Goal: Navigation & Orientation: Understand site structure

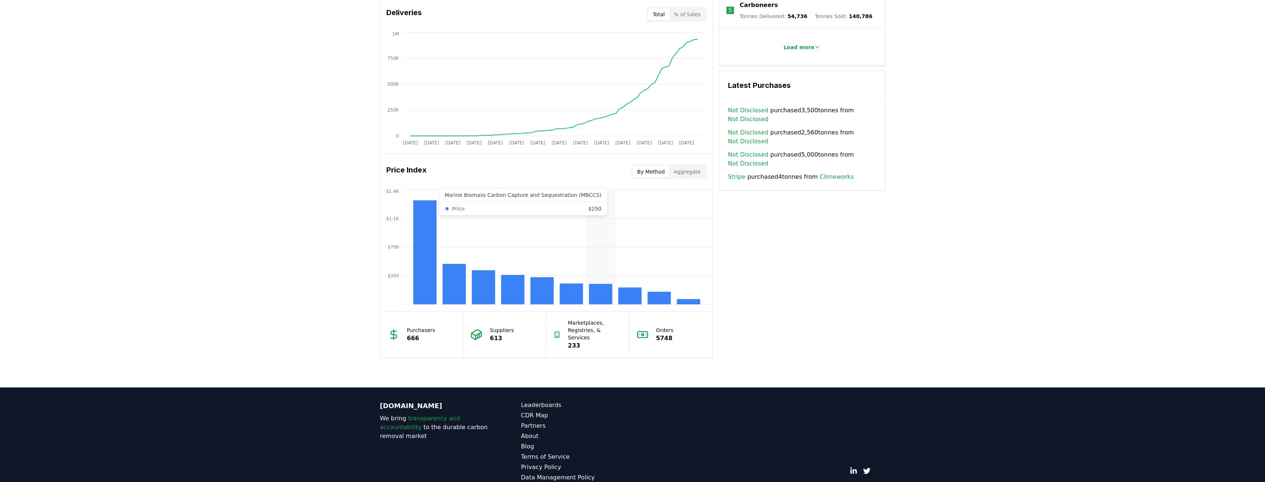
scroll to position [478, 0]
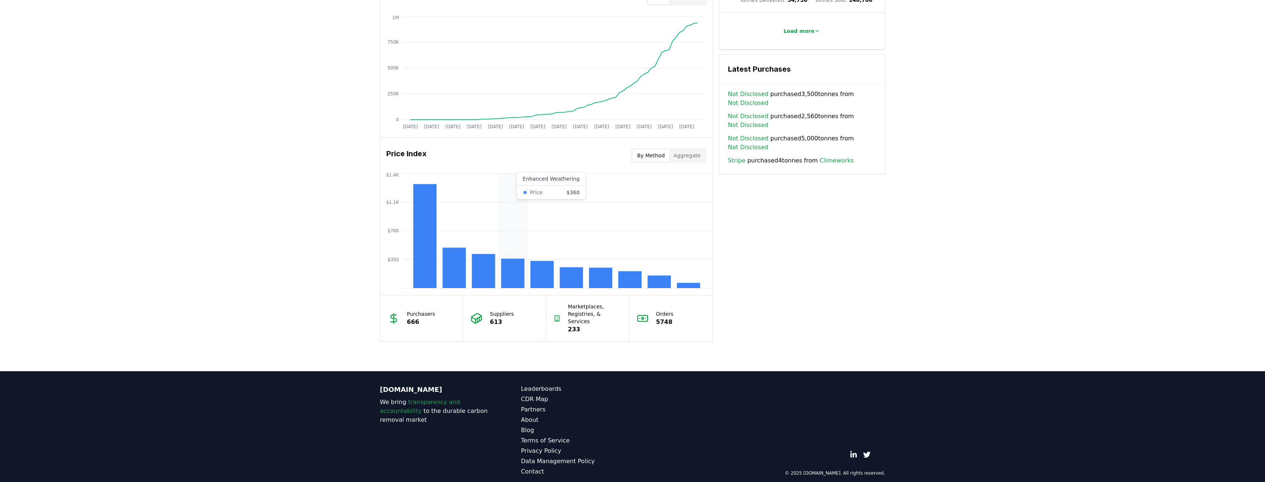
drag, startPoint x: 525, startPoint y: 217, endPoint x: 458, endPoint y: 263, distance: 81.6
click at [458, 263] on rect at bounding box center [453, 268] width 23 height 40
click at [478, 266] on rect at bounding box center [483, 271] width 23 height 34
click at [512, 270] on rect at bounding box center [512, 274] width 23 height 30
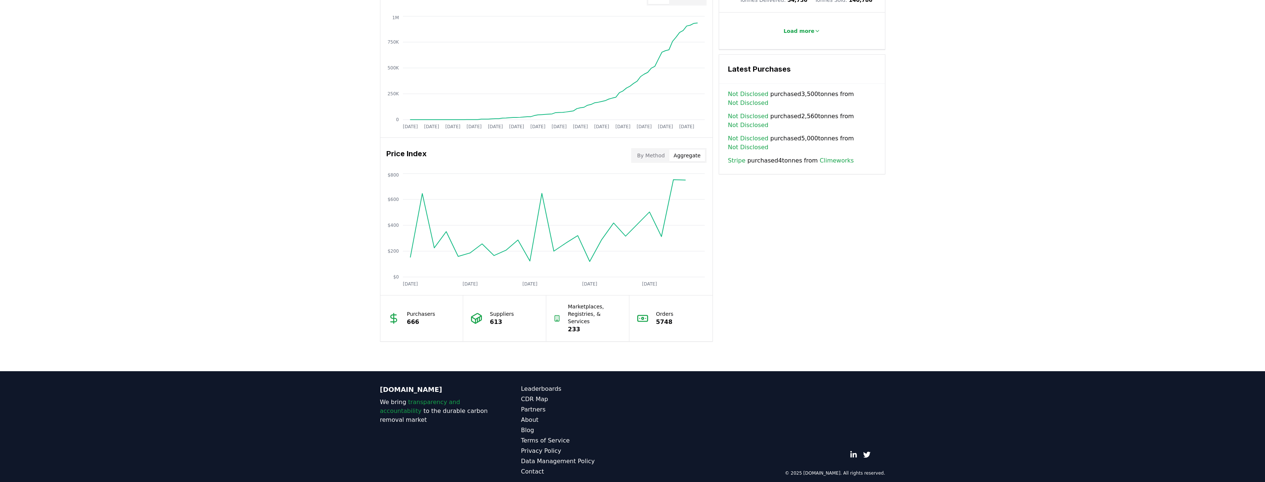
click at [684, 153] on button "Aggregate" at bounding box center [687, 156] width 36 height 12
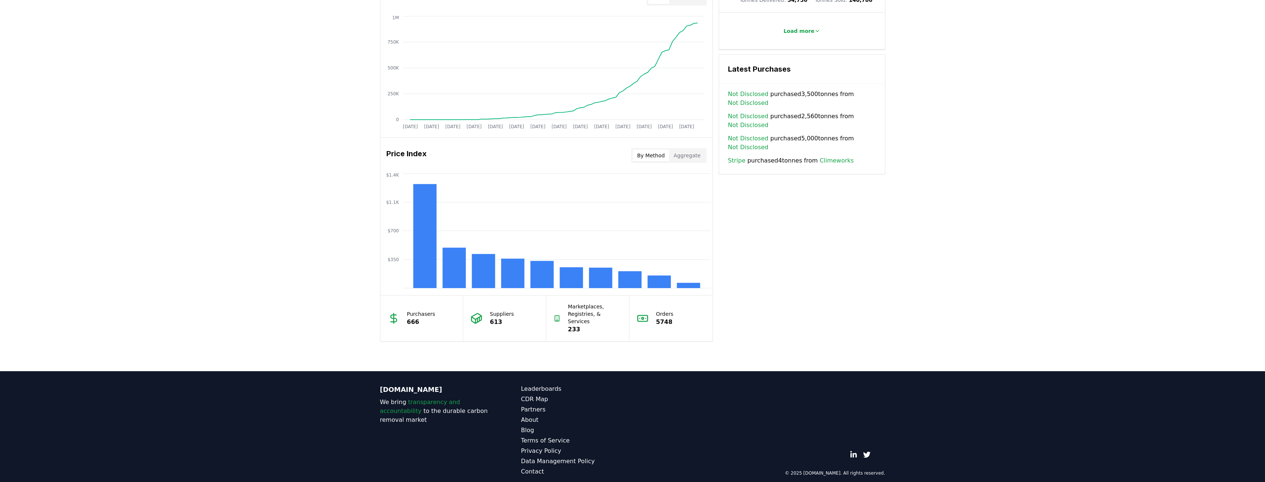
click at [663, 160] on button "By Method" at bounding box center [651, 156] width 37 height 12
click at [541, 395] on link "CDR Map" at bounding box center [577, 399] width 112 height 9
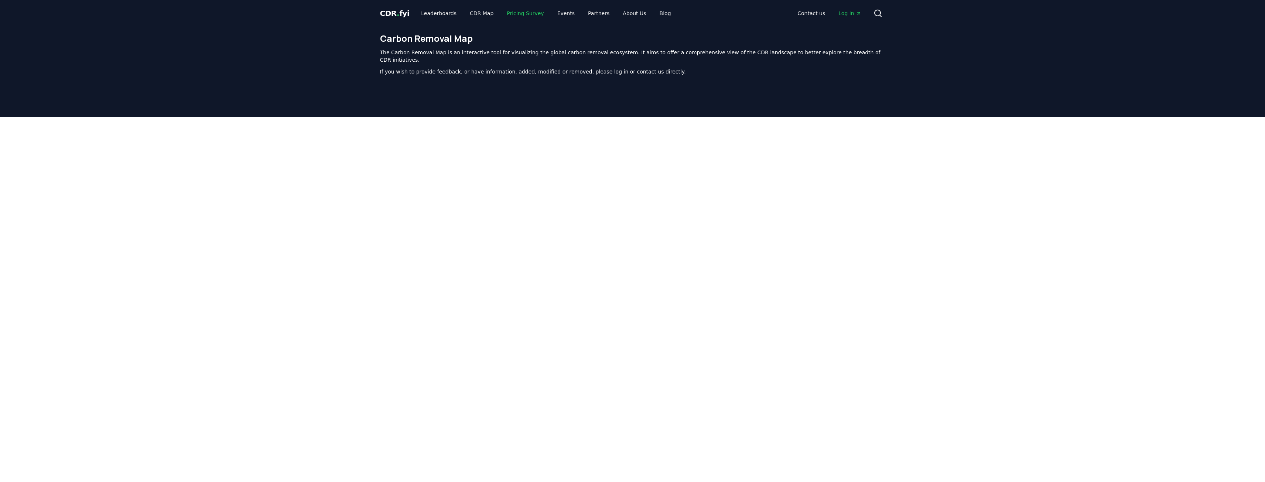
click at [526, 12] on link "Pricing Survey" at bounding box center [525, 13] width 49 height 13
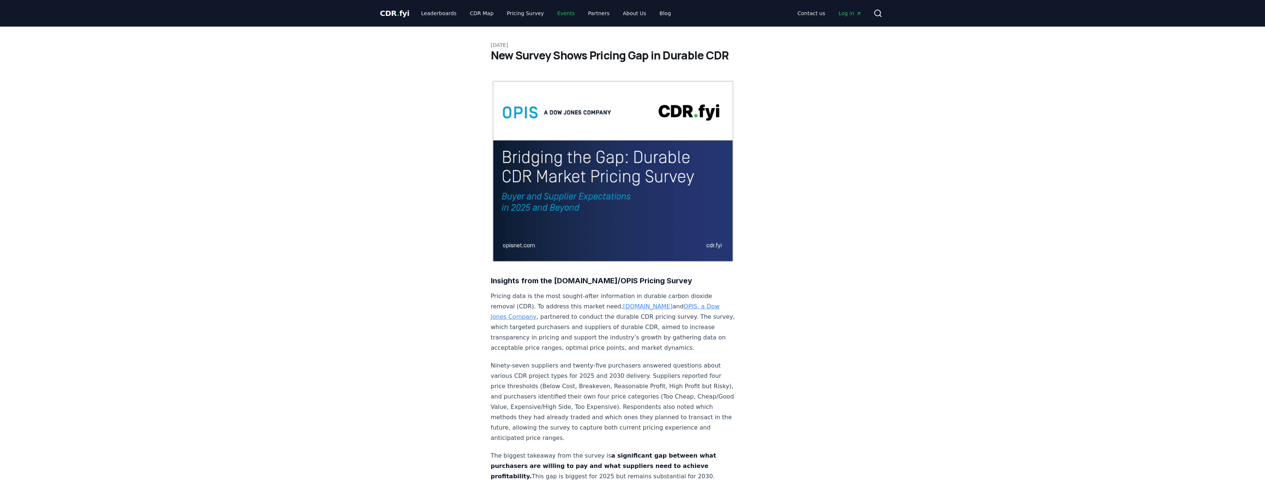
click at [559, 11] on link "Events" at bounding box center [565, 13] width 29 height 13
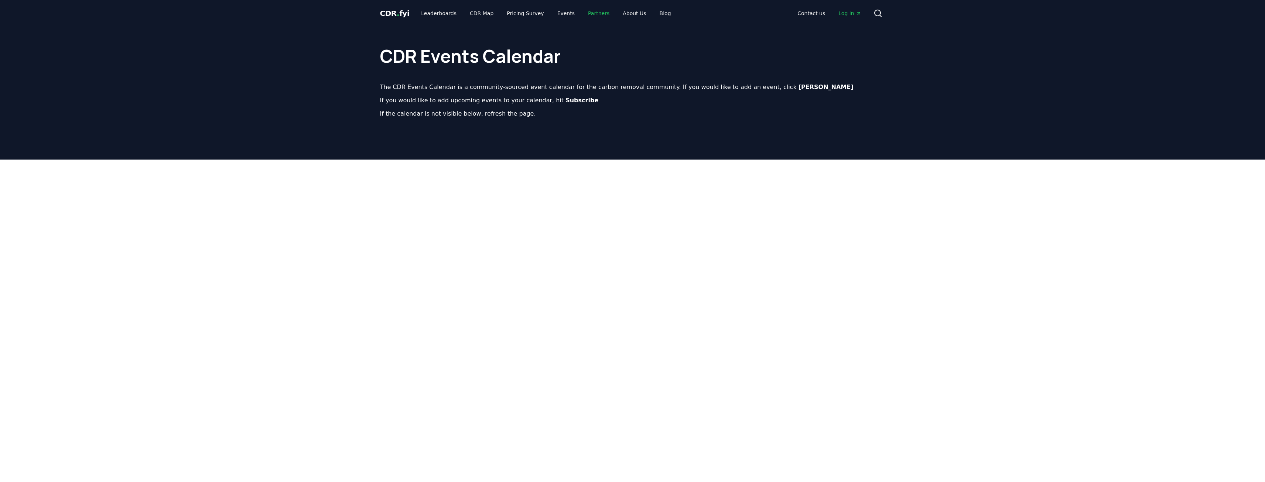
click at [583, 12] on link "Partners" at bounding box center [598, 13] width 33 height 13
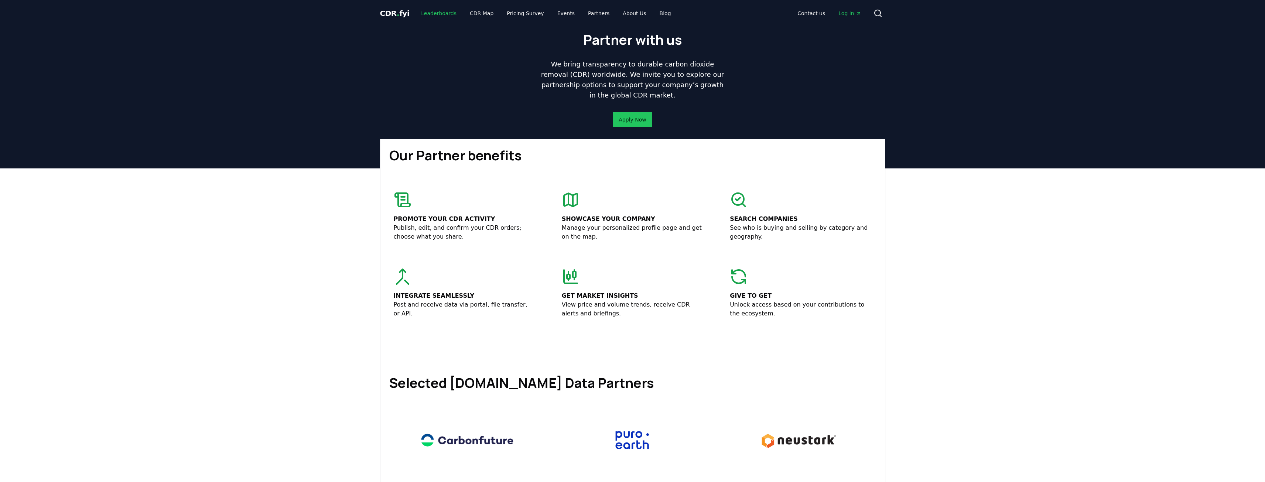
click at [441, 13] on link "Leaderboards" at bounding box center [438, 13] width 47 height 13
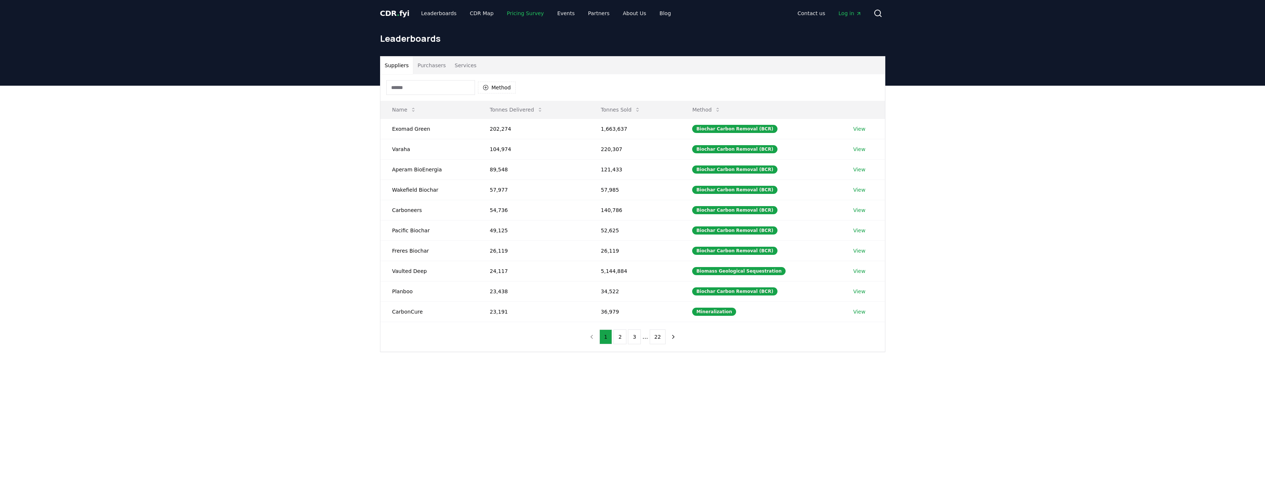
click at [512, 10] on link "Pricing Survey" at bounding box center [525, 13] width 49 height 13
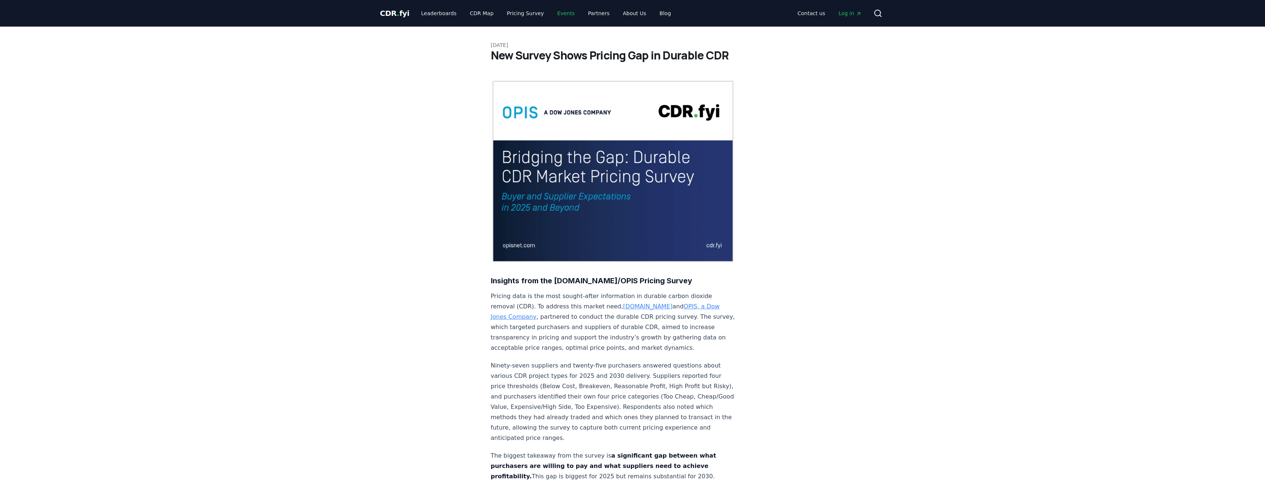
click at [551, 11] on link "Events" at bounding box center [565, 13] width 29 height 13
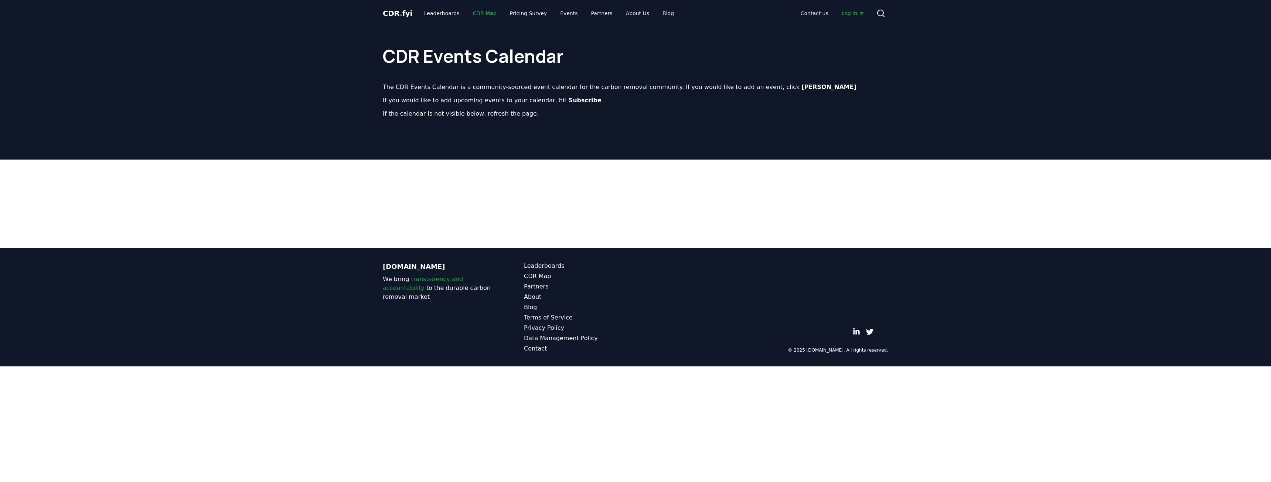
click at [476, 8] on link "CDR Map" at bounding box center [484, 13] width 35 height 13
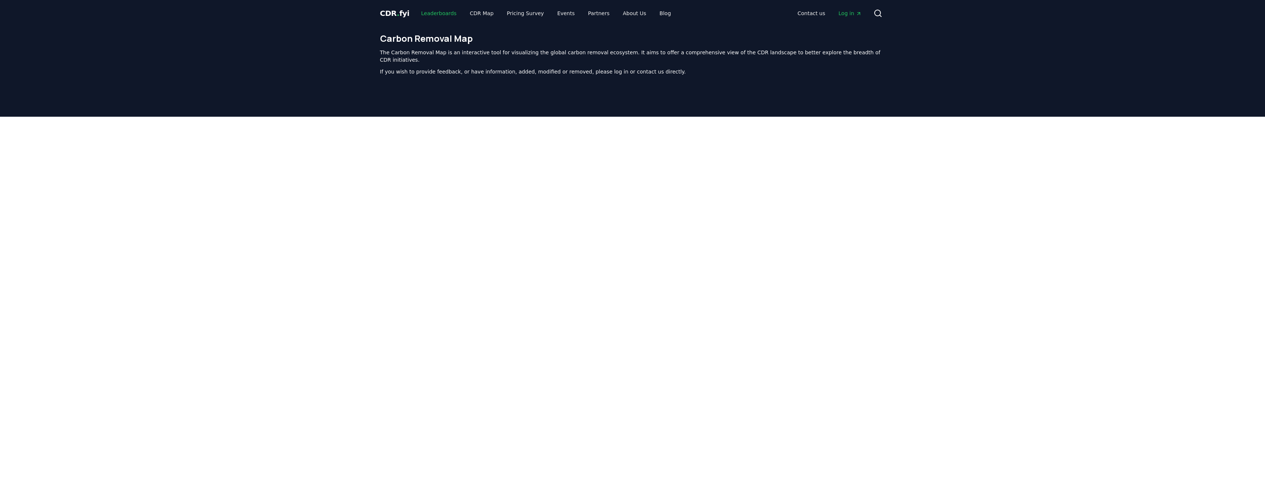
click at [436, 9] on link "Leaderboards" at bounding box center [438, 13] width 47 height 13
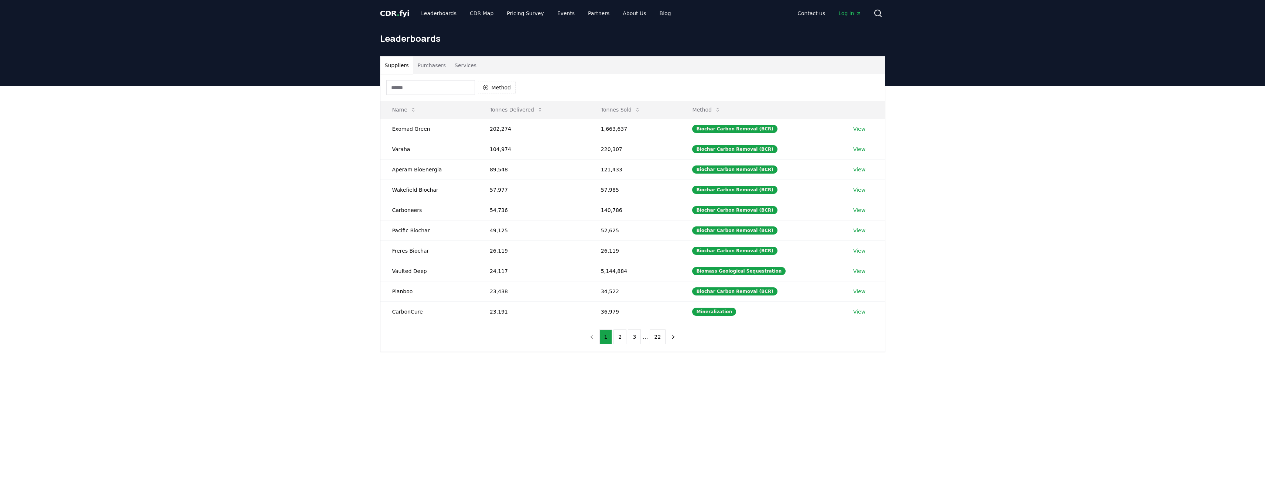
click at [387, 11] on span "CDR . fyi" at bounding box center [395, 13] width 30 height 9
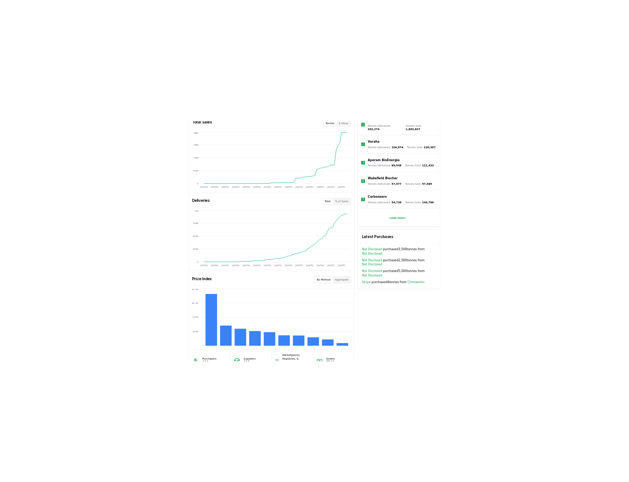
scroll to position [478, 0]
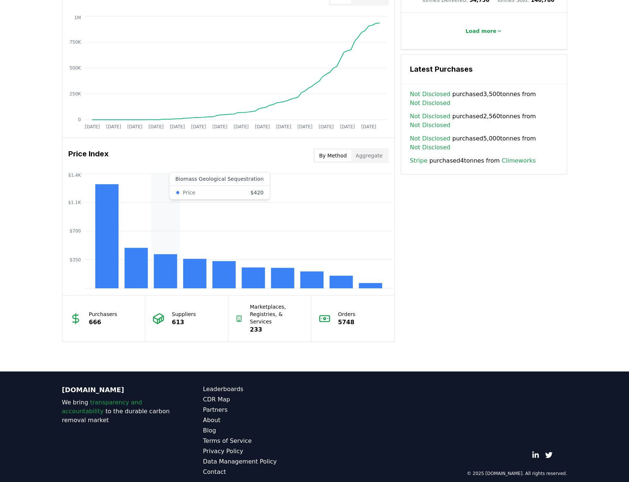
click at [163, 273] on rect at bounding box center [165, 271] width 23 height 34
